Goal: Task Accomplishment & Management: Use online tool/utility

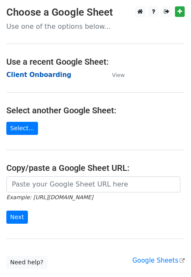
click at [41, 73] on strong "Client Onboarding" at bounding box center [38, 75] width 65 height 8
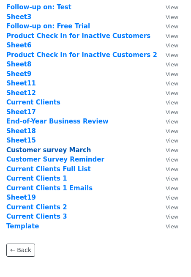
scroll to position [77, 0]
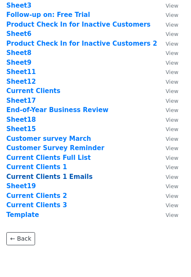
click at [57, 177] on strong "Current Clients 1 Emails" at bounding box center [49, 177] width 86 height 8
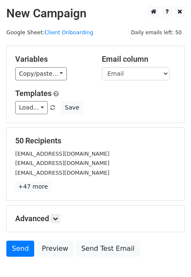
scroll to position [52, 0]
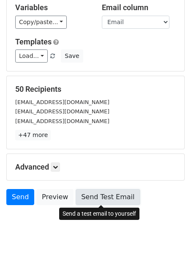
click at [88, 197] on link "Send Test Email" at bounding box center [108, 197] width 64 height 16
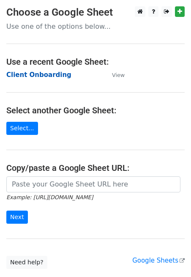
click at [39, 75] on strong "Client Onboarding" at bounding box center [38, 75] width 65 height 8
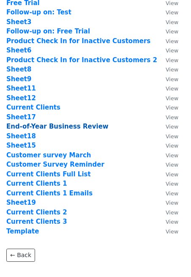
scroll to position [61, 0]
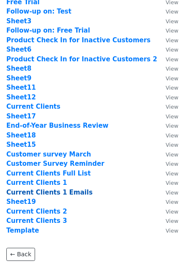
click at [52, 191] on strong "Current Clients 1 Emails" at bounding box center [49, 193] width 86 height 8
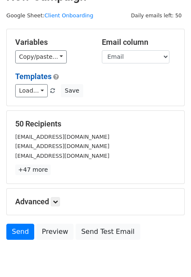
scroll to position [25, 0]
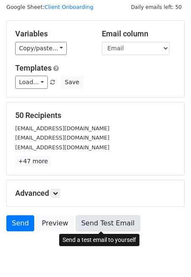
click at [95, 221] on link "Send Test Email" at bounding box center [108, 223] width 64 height 16
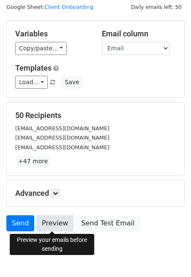
click at [51, 224] on link "Preview" at bounding box center [54, 223] width 37 height 16
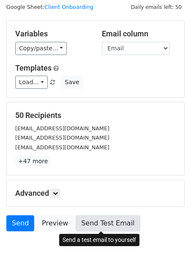
click at [87, 225] on link "Send Test Email" at bounding box center [108, 223] width 64 height 16
click at [95, 226] on link "Send Test Email" at bounding box center [108, 223] width 64 height 16
click at [83, 225] on link "Send Test Email" at bounding box center [108, 223] width 64 height 16
